Goal: Task Accomplishment & Management: Complete application form

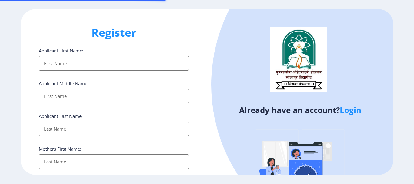
select select
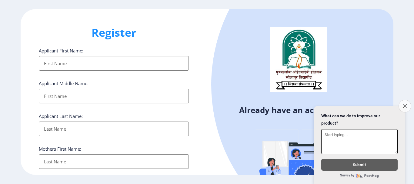
click at [405, 105] on icon "Close survey" at bounding box center [405, 106] width 4 height 4
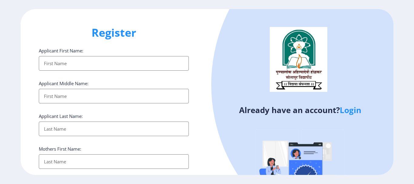
click at [353, 112] on link "Login" at bounding box center [351, 110] width 22 height 11
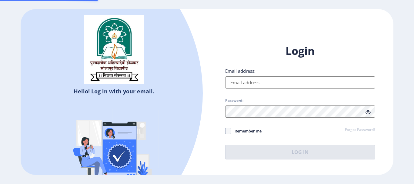
type input "[PERSON_NAME][EMAIL_ADDRESS][PERSON_NAME][DOMAIN_NAME]"
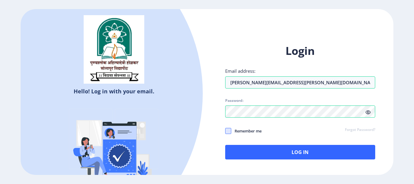
click at [229, 131] on span at bounding box center [228, 131] width 6 height 6
click at [226, 131] on input "Remember me" at bounding box center [225, 131] width 0 height 0
checkbox input "true"
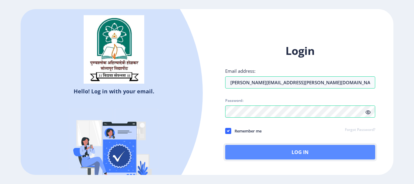
click at [267, 152] on button "Log In" at bounding box center [300, 152] width 150 height 15
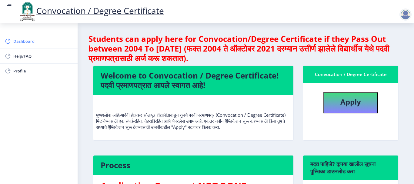
click at [32, 42] on span "Dashboard" at bounding box center [42, 41] width 59 height 7
click at [358, 103] on b "Apply" at bounding box center [351, 102] width 21 height 10
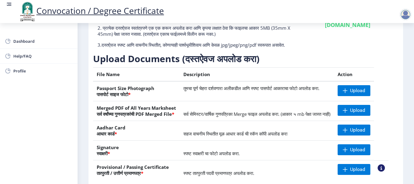
scroll to position [62, 0]
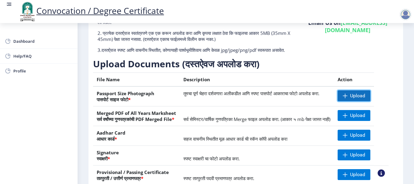
click at [348, 98] on span at bounding box center [345, 95] width 5 height 5
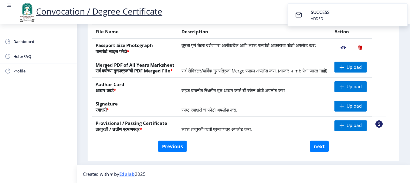
scroll to position [92, 0]
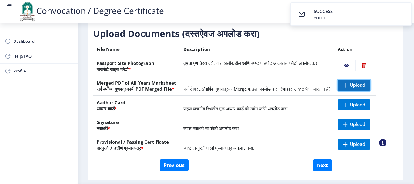
click at [362, 88] on span "Upload" at bounding box center [357, 85] width 15 height 6
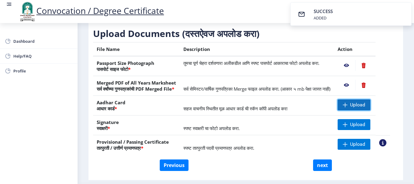
click at [357, 110] on span "Upload" at bounding box center [354, 104] width 33 height 11
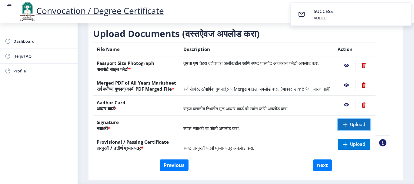
click at [348, 127] on span at bounding box center [345, 124] width 5 height 5
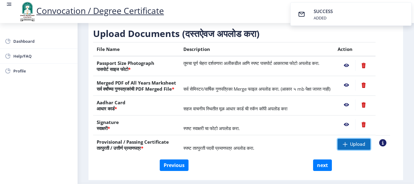
click at [358, 147] on span "Upload" at bounding box center [357, 144] width 15 height 6
click at [353, 71] on nb-action at bounding box center [347, 65] width 18 height 11
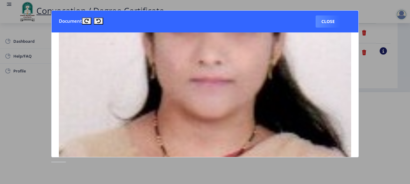
scroll to position [30, 0]
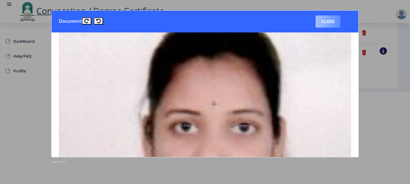
click at [329, 23] on button "Close" at bounding box center [327, 21] width 25 height 12
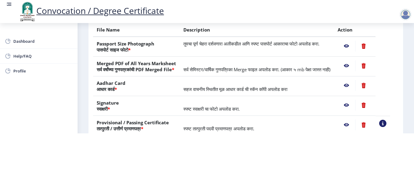
scroll to position [62, 0]
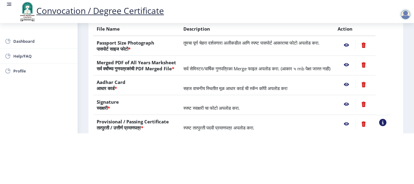
click at [353, 59] on nb-action at bounding box center [347, 64] width 18 height 11
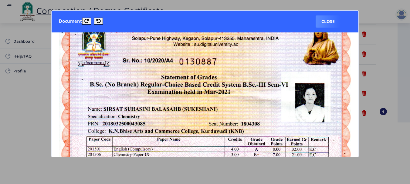
scroll to position [0, 0]
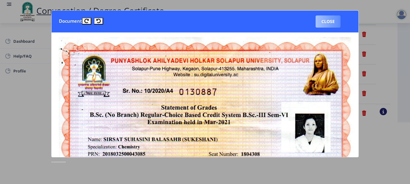
click at [325, 20] on button "Close" at bounding box center [327, 21] width 25 height 12
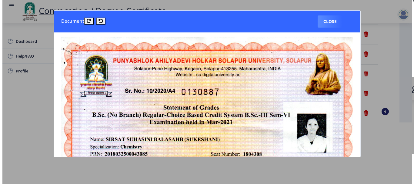
scroll to position [62, 0]
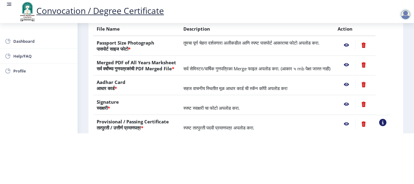
click at [353, 85] on nb-action at bounding box center [347, 84] width 18 height 11
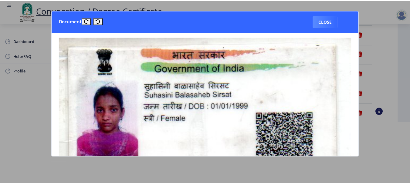
scroll to position [0, 0]
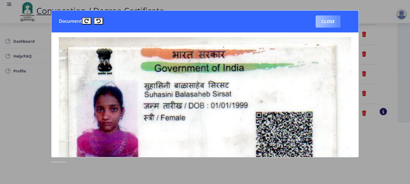
click at [331, 23] on button "Close" at bounding box center [327, 21] width 25 height 12
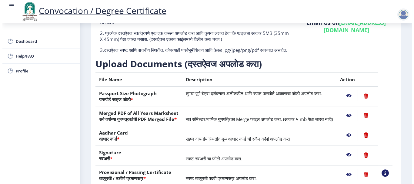
scroll to position [62, 0]
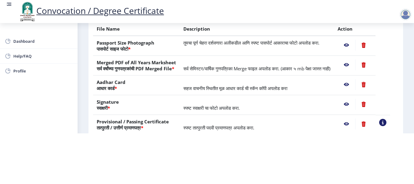
click at [353, 106] on nb-action at bounding box center [347, 104] width 18 height 11
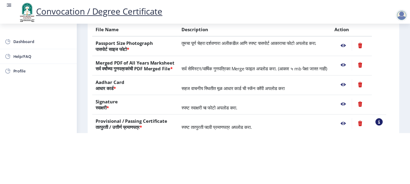
scroll to position [0, 0]
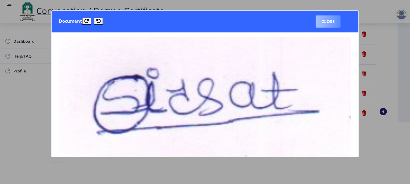
click at [319, 22] on button "Close" at bounding box center [327, 21] width 25 height 12
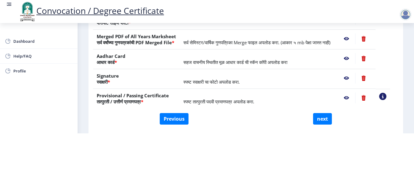
scroll to position [122, 0]
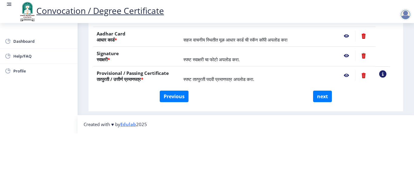
click at [354, 70] on nb-action at bounding box center [347, 75] width 18 height 11
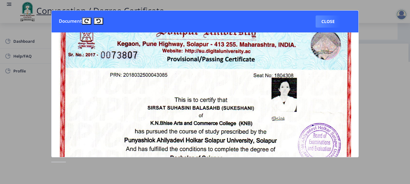
scroll to position [0, 0]
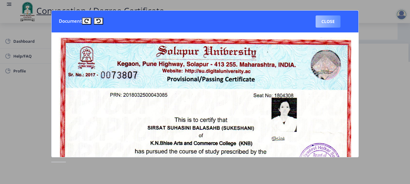
click at [327, 25] on button "Close" at bounding box center [327, 21] width 25 height 12
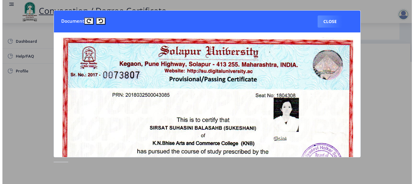
scroll to position [63, 0]
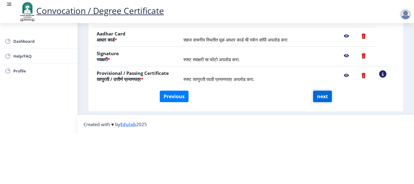
click at [324, 91] on button "next" at bounding box center [322, 97] width 19 height 12
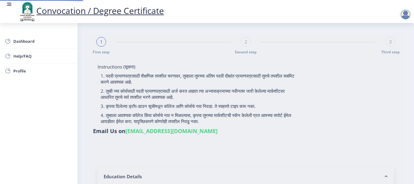
select select
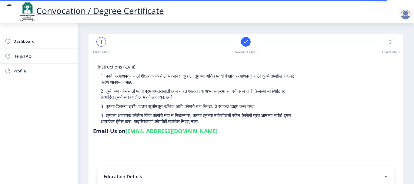
type input "2018032500043085"
select select "Regular"
select select "2021"
select select "March"
select select "Grade A"
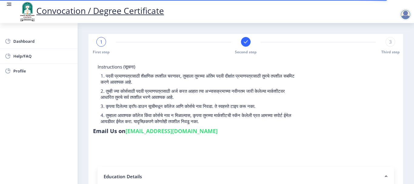
type input "1804308"
select select
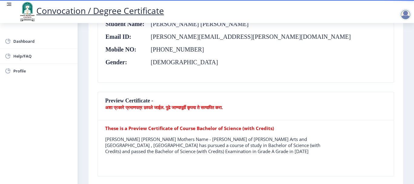
scroll to position [121, 0]
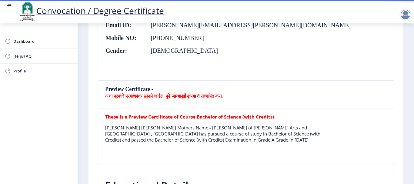
click at [119, 87] on nb-card-header "Preview Certificate - अशा प्रकारे प्रमाणपत्र छापले जाईल. पुढे जाण्यापूर्वी कृपय…" at bounding box center [246, 95] width 296 height 28
click at [127, 102] on nb-card-header "Preview Certificate - अशा प्रकारे प्रमाणपत्र छापले जाईल. पुढे जाण्यापूर्वी कृपय…" at bounding box center [246, 95] width 296 height 28
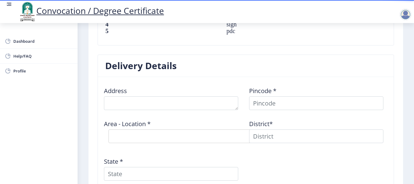
scroll to position [455, 0]
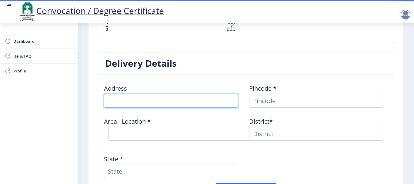
click at [160, 100] on textarea at bounding box center [171, 101] width 134 height 14
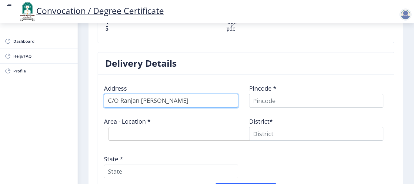
type textarea "C/O Ranjan [PERSON_NAME]"
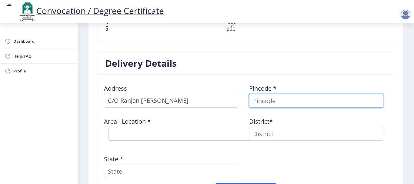
click at [272, 101] on input at bounding box center [316, 101] width 134 height 14
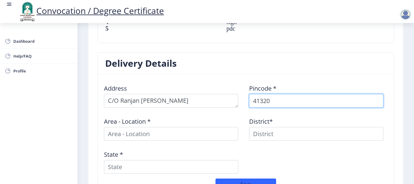
type input "413209"
select select
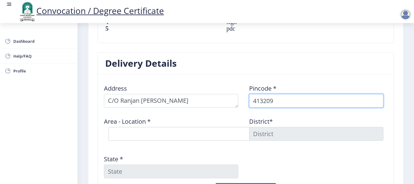
type input "413209"
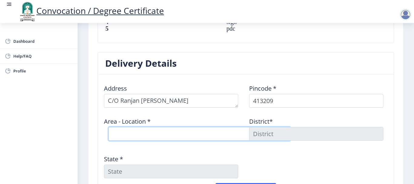
click at [178, 133] on select "Select Area Location [GEOGRAPHIC_DATA] Umate B.O Darfal B.O Jamgaon [PERSON_NAM…" at bounding box center [200, 134] width 182 height 14
select select "4: Object"
click at [109, 127] on select "Select Area Location [GEOGRAPHIC_DATA] Umate B.O Darfal B.O Jamgaon [PERSON_NAM…" at bounding box center [200, 134] width 182 height 14
type input "SOLAPUR"
type input "[GEOGRAPHIC_DATA]"
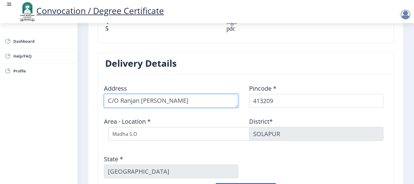
click at [207, 102] on textarea at bounding box center [171, 101] width 134 height 14
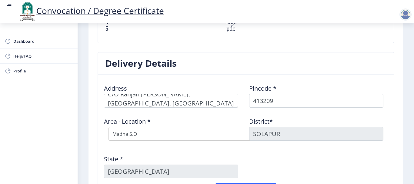
click at [317, 163] on div "Address Pincode * 413209 Area - Location * Select Area Location [GEOGRAPHIC_DAT…" at bounding box center [246, 131] width 290 height 104
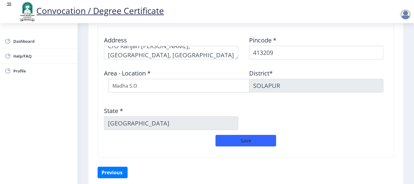
scroll to position [485, 0]
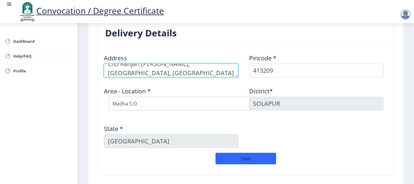
click at [164, 71] on textarea at bounding box center [171, 71] width 134 height 14
type textarea "C/O Ranjan [PERSON_NAME], [GEOGRAPHIC_DATA], At Post Taluka Madha"
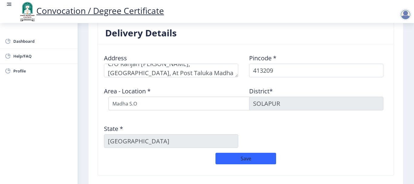
click at [308, 131] on div "Address Pincode * 413209 Area - Location * Select Area Location [GEOGRAPHIC_DAT…" at bounding box center [246, 101] width 290 height 104
click at [251, 160] on button "Save" at bounding box center [246, 159] width 61 height 12
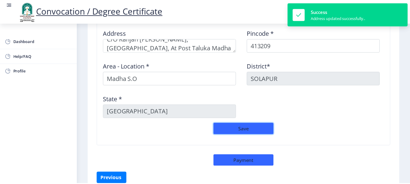
scroll to position [542, 0]
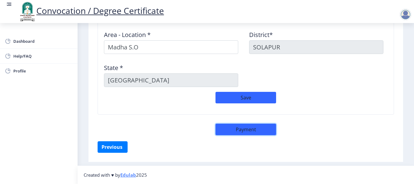
click at [247, 131] on button "Payment" at bounding box center [246, 130] width 61 height 12
select select "sealed"
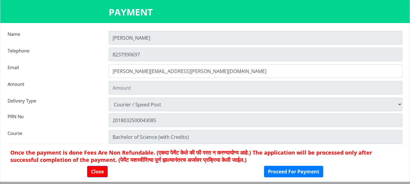
type input "1885"
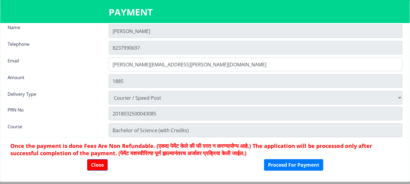
scroll to position [8, 0]
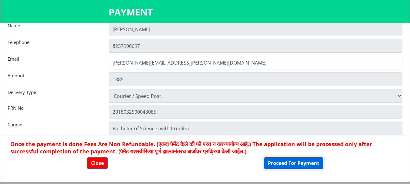
click at [275, 164] on button "Proceed For Payment" at bounding box center [293, 163] width 59 height 12
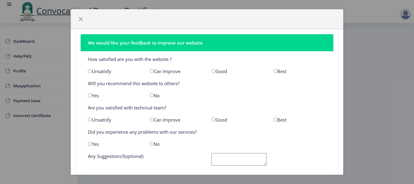
click at [274, 71] on input "radio" at bounding box center [276, 71] width 4 height 4
radio input "true"
click at [90, 96] on input "radio" at bounding box center [90, 95] width 4 height 4
radio input "true"
drag, startPoint x: 273, startPoint y: 119, endPoint x: 269, endPoint y: 119, distance: 4.0
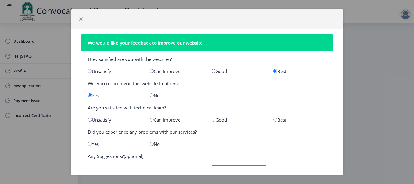
click at [274, 119] on input "radio" at bounding box center [276, 120] width 4 height 4
radio input "true"
click at [152, 146] on input "radio" at bounding box center [152, 144] width 4 height 4
radio input "true"
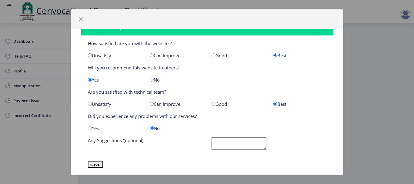
scroll to position [28, 0]
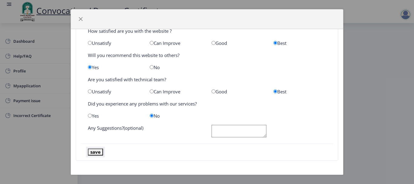
click at [98, 153] on button "save" at bounding box center [95, 152] width 15 height 7
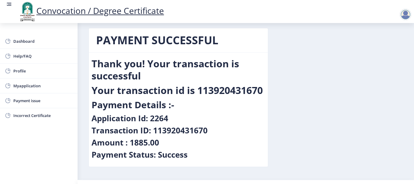
scroll to position [0, 0]
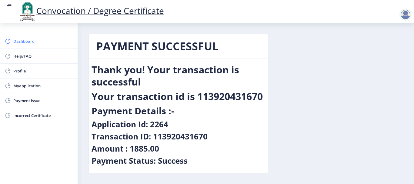
click at [22, 39] on span "Dashboard" at bounding box center [42, 41] width 59 height 7
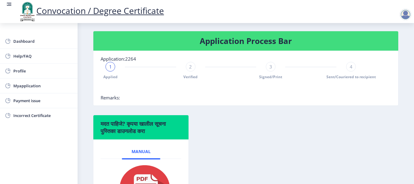
scroll to position [133, 0]
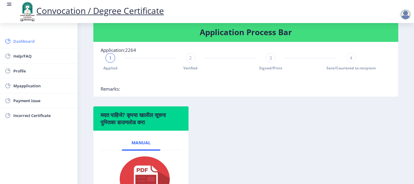
click at [19, 42] on span "Dashboard" at bounding box center [42, 41] width 59 height 7
click at [20, 43] on span "Dashboard" at bounding box center [42, 41] width 59 height 7
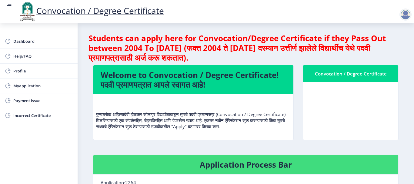
scroll to position [0, 0]
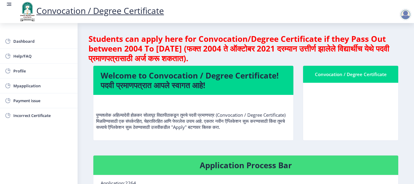
click at [404, 16] on div at bounding box center [406, 14] width 12 height 12
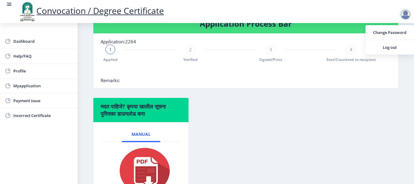
scroll to position [152, 0]
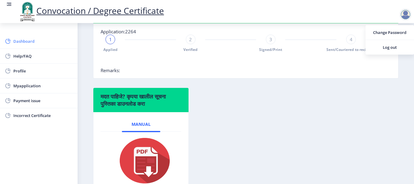
click at [22, 40] on span "Dashboard" at bounding box center [42, 41] width 59 height 7
click at [23, 56] on span "Help/FAQ" at bounding box center [42, 55] width 59 height 7
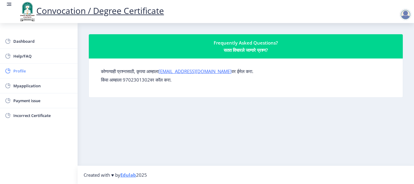
click at [17, 71] on span "Profile" at bounding box center [42, 70] width 59 height 7
select select
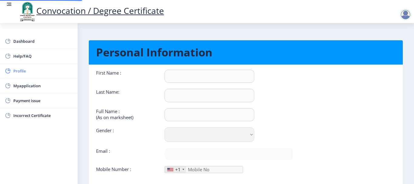
type input "[PERSON_NAME]"
type input "Sirsat"
type input "[PERSON_NAME] [PERSON_NAME]"
select select "[DEMOGRAPHIC_DATA]"
type input "[PERSON_NAME][EMAIL_ADDRESS][PERSON_NAME][DOMAIN_NAME]"
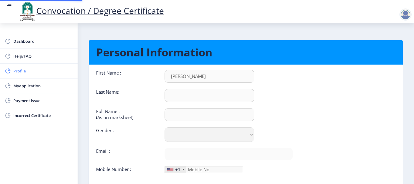
type input "8237990697"
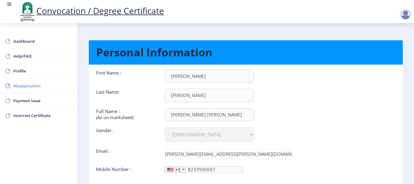
click at [20, 86] on span "Myapplication" at bounding box center [42, 85] width 59 height 7
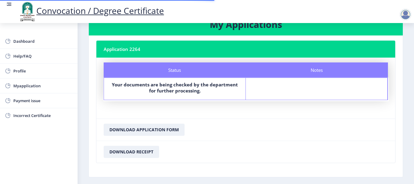
scroll to position [45, 0]
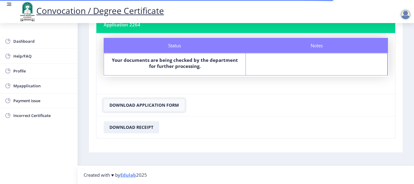
click at [129, 105] on button "Download Application Form" at bounding box center [144, 105] width 81 height 12
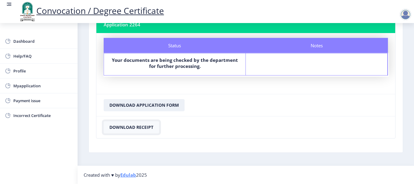
click at [143, 129] on button "Download Receipt" at bounding box center [131, 127] width 55 height 12
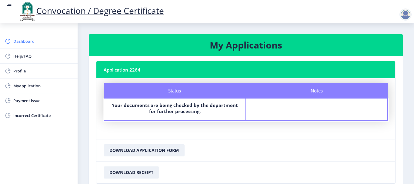
click at [17, 42] on span "Dashboard" at bounding box center [42, 41] width 59 height 7
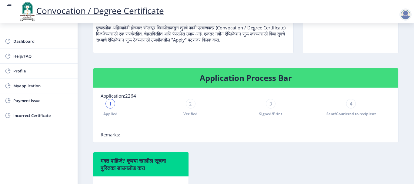
scroll to position [12, 0]
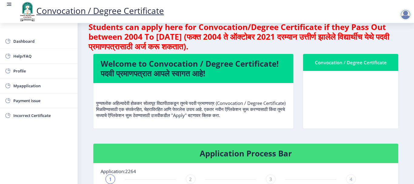
click at [405, 15] on div at bounding box center [406, 14] width 12 height 12
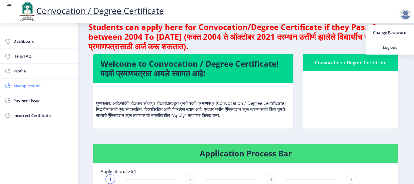
click at [42, 89] on span "Myapplication" at bounding box center [42, 85] width 59 height 7
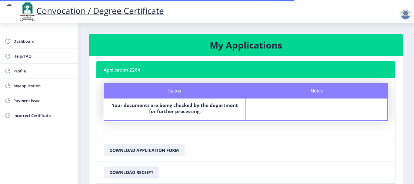
click at [407, 15] on div at bounding box center [406, 14] width 12 height 12
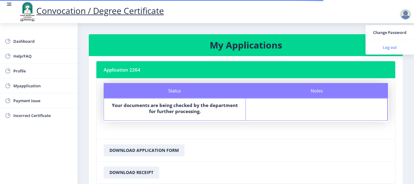
click at [382, 47] on span "Log out" at bounding box center [390, 47] width 39 height 7
